Goal: Task Accomplishment & Management: Manage account settings

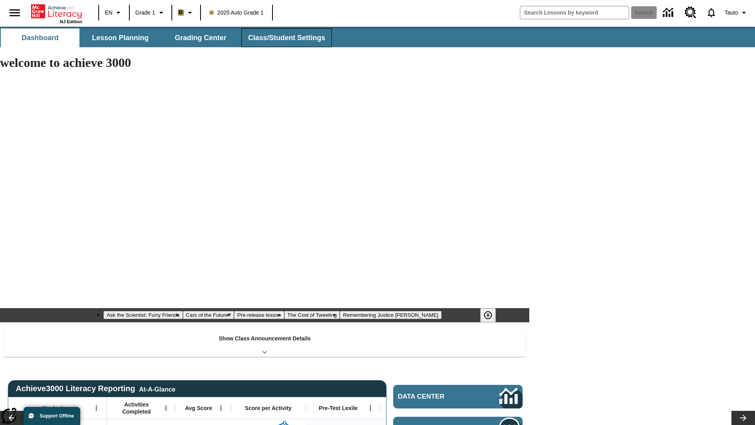
click at [286, 38] on span "Class/Student Settings" at bounding box center [286, 37] width 77 height 9
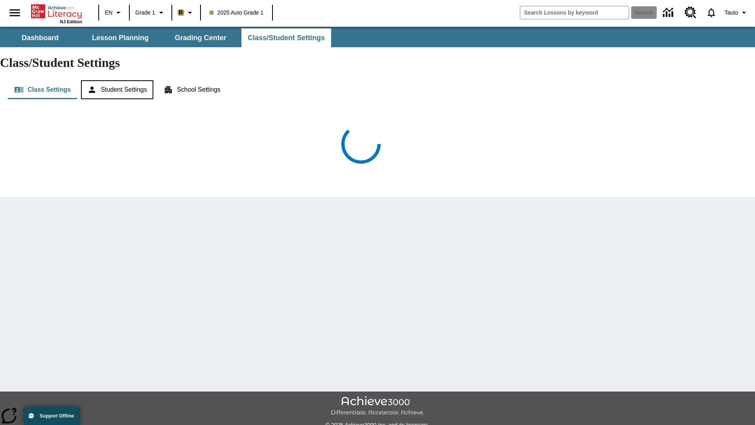
click at [118, 80] on button "Student Settings" at bounding box center [117, 89] width 72 height 19
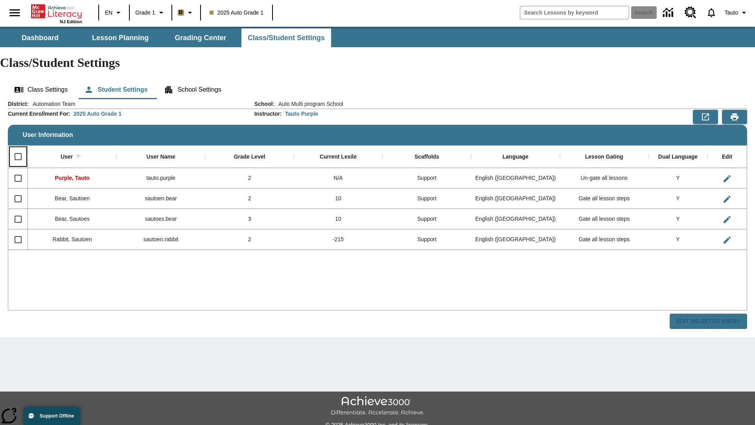
click at [18, 148] on input "Select all rows" at bounding box center [18, 156] width 17 height 17
checkbox input "true"
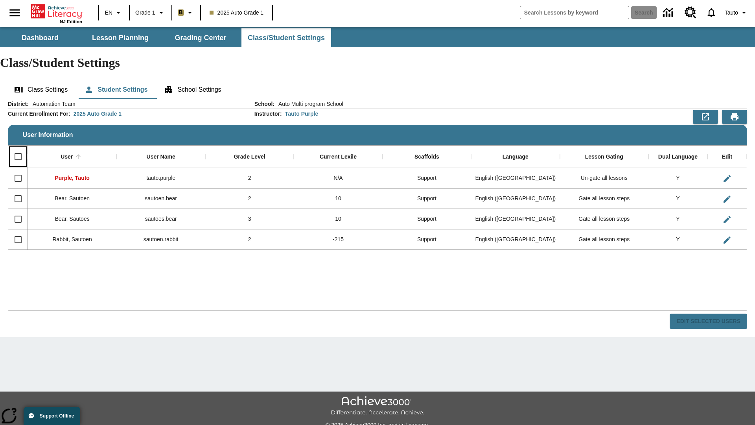
checkbox input "true"
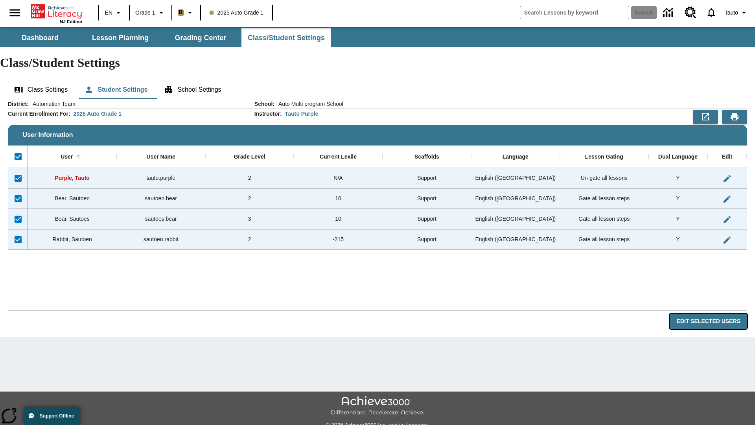
click at [712, 314] on button "Edit Selected Users" at bounding box center [709, 321] width 78 height 15
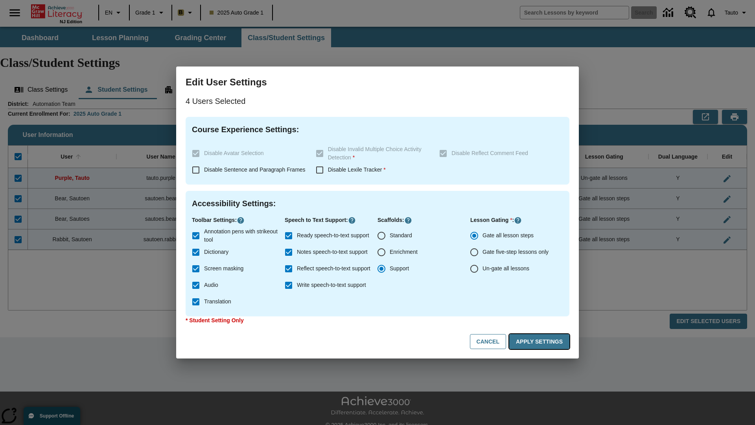
click at [541, 341] on button "Apply Settings" at bounding box center [539, 341] width 60 height 15
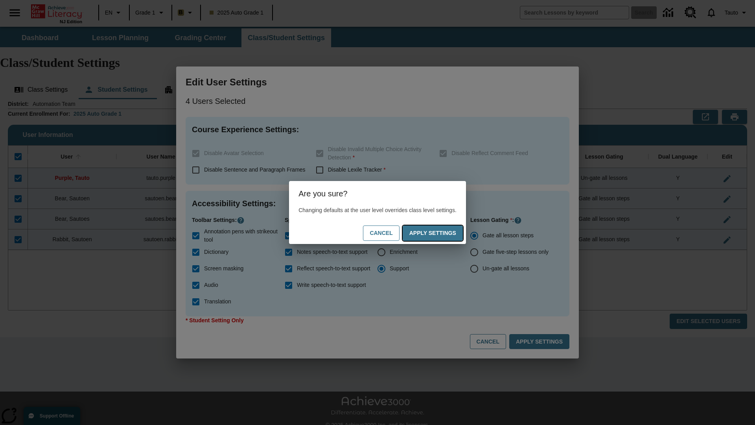
click at [441, 233] on button "Apply Settings" at bounding box center [433, 232] width 60 height 15
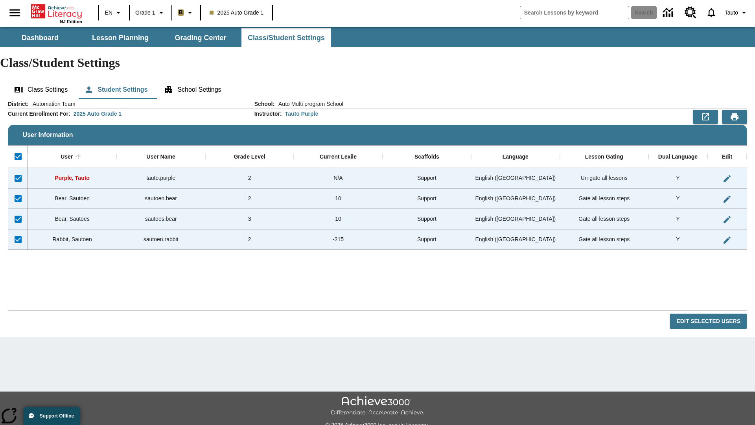
checkbox input "false"
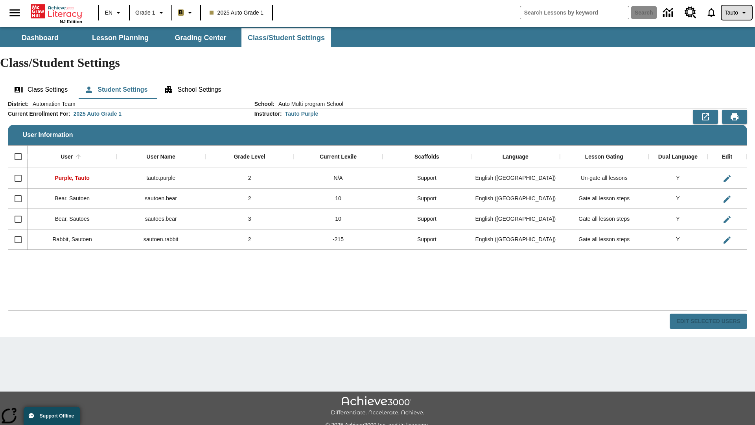
click at [736, 13] on span "Tauto" at bounding box center [731, 13] width 13 height 8
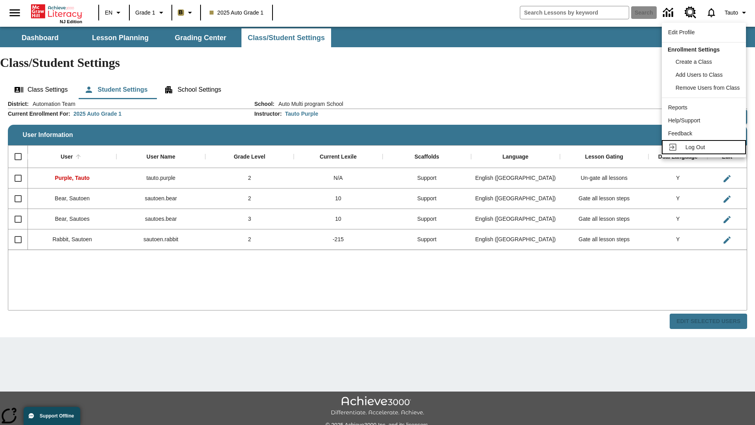
click at [705, 147] on span "Log Out" at bounding box center [696, 147] width 20 height 6
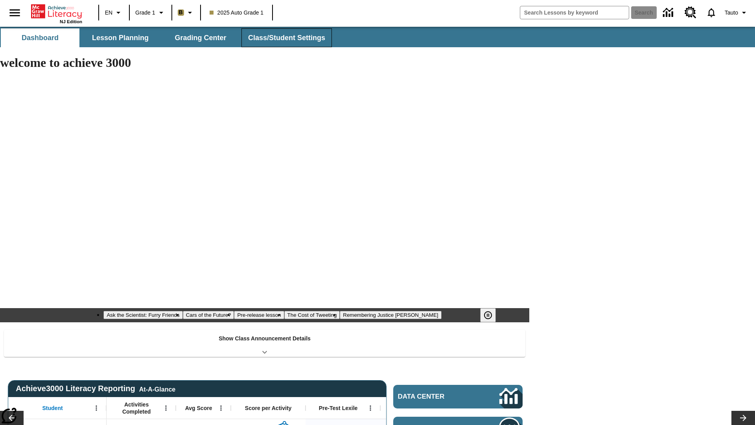
click at [286, 38] on span "Class/Student Settings" at bounding box center [286, 37] width 77 height 9
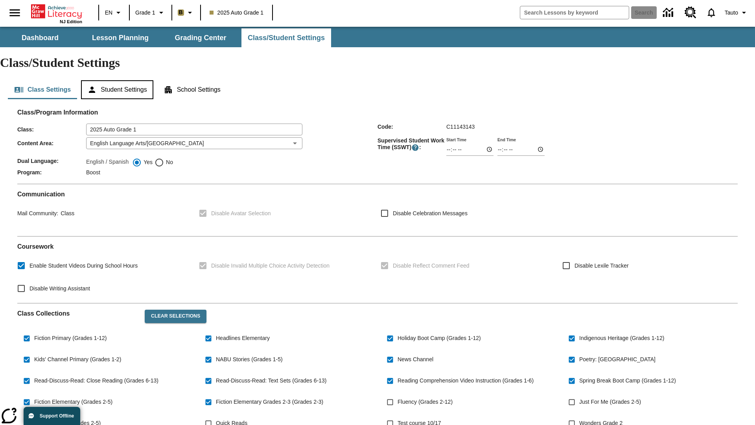
click at [118, 80] on button "Student Settings" at bounding box center [117, 89] width 72 height 19
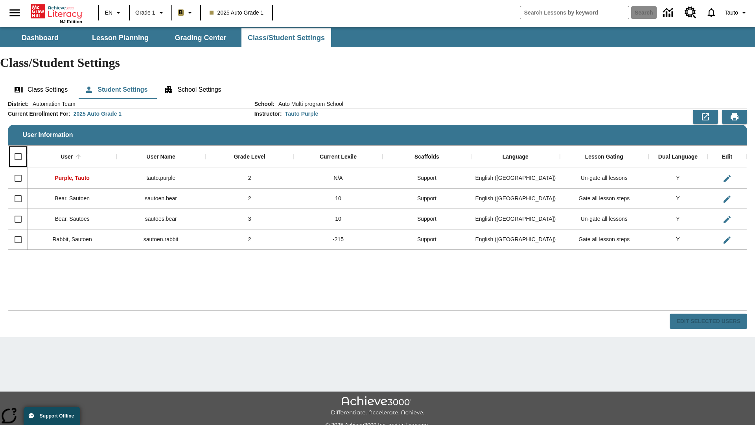
click at [18, 148] on input "Select all rows" at bounding box center [18, 156] width 17 height 17
checkbox input "true"
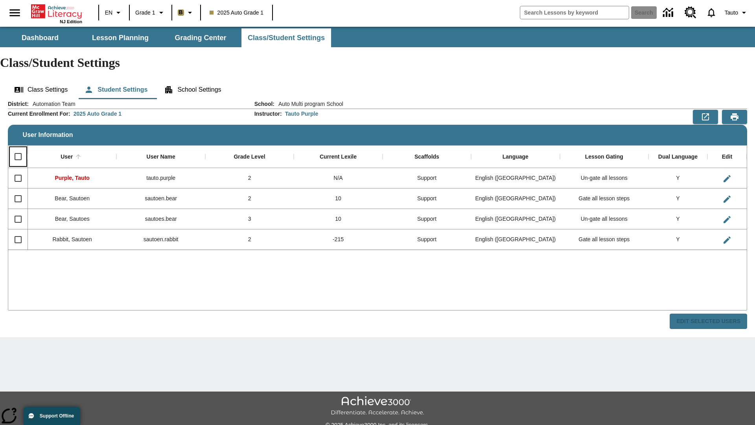
checkbox input "true"
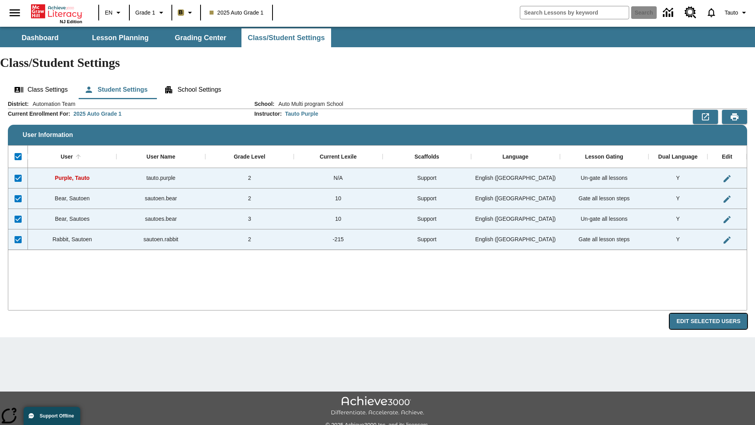
click at [712, 314] on button "Edit Selected Users" at bounding box center [709, 321] width 78 height 15
